Goal: Task Accomplishment & Management: Use online tool/utility

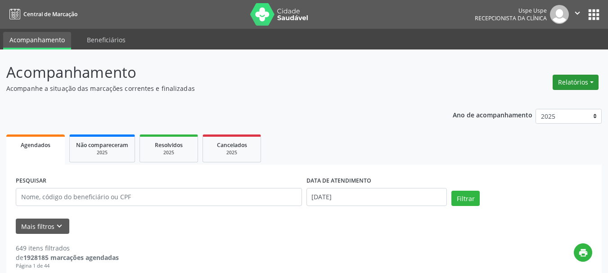
click at [568, 88] on button "Relatórios" at bounding box center [575, 82] width 46 height 15
click at [551, 102] on link "Agendamentos" at bounding box center [550, 101] width 97 height 13
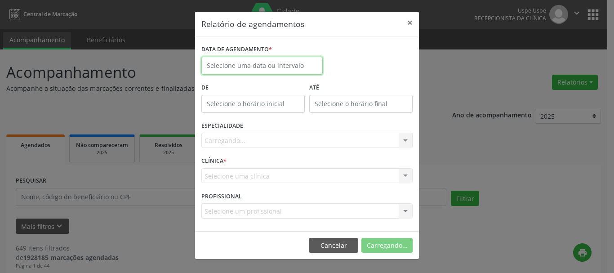
click at [225, 70] on body "Central de Marcação Uspe Uspe Recepcionista da clínica  Configurações Sair app…" at bounding box center [307, 136] width 614 height 273
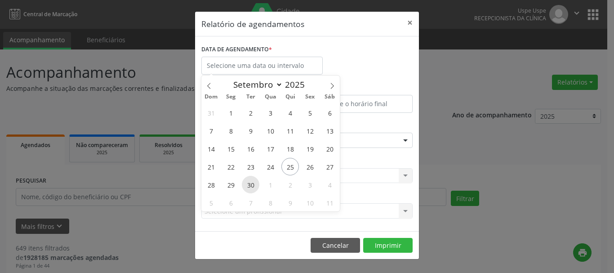
click at [254, 180] on span "30" at bounding box center [251, 185] width 18 height 18
type input "[DATE]"
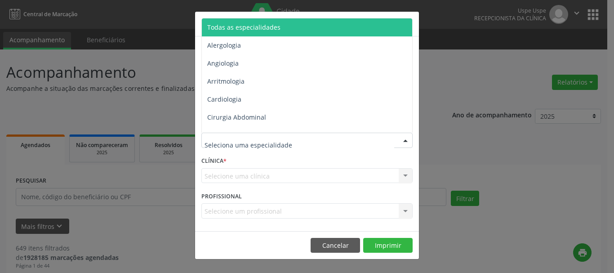
click at [253, 31] on span "Todas as especialidades" at bounding box center [243, 27] width 73 height 9
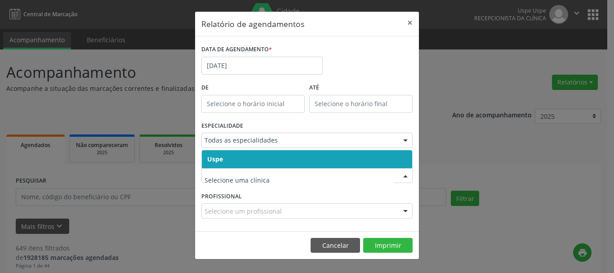
click at [230, 164] on span "Uspe" at bounding box center [307, 159] width 211 height 18
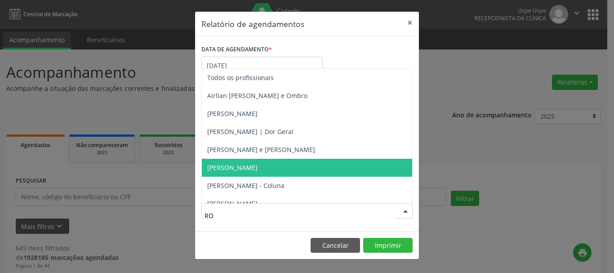
type input "[PERSON_NAME]"
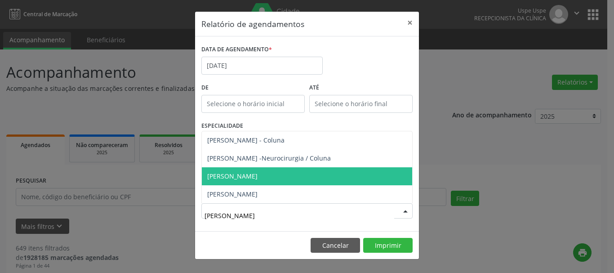
click at [261, 182] on span "[PERSON_NAME]" at bounding box center [307, 176] width 211 height 18
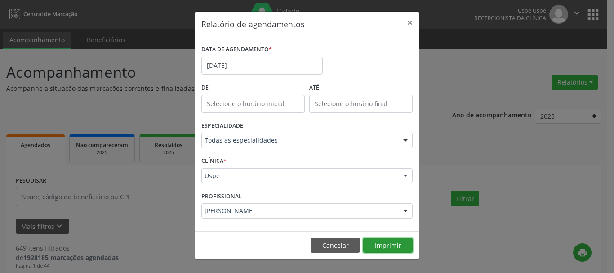
click at [380, 243] on button "Imprimir" at bounding box center [387, 245] width 49 height 15
